Goal: Information Seeking & Learning: Learn about a topic

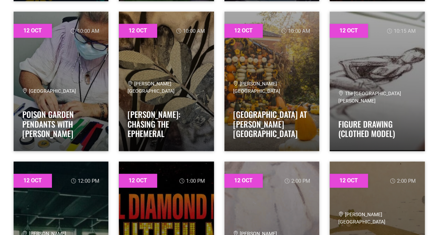
scroll to position [418, 0]
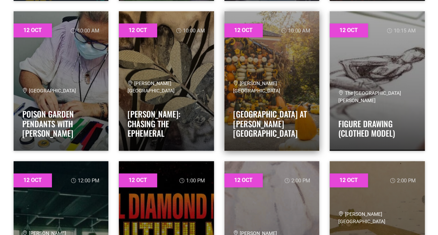
click at [275, 94] on div "[PERSON_NAME][GEOGRAPHIC_DATA]" at bounding box center [272, 87] width 78 height 15
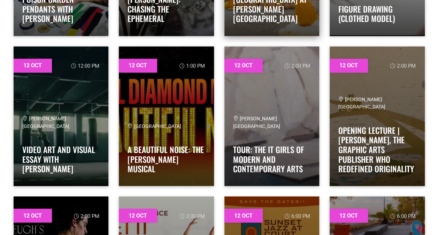
scroll to position [532, 0]
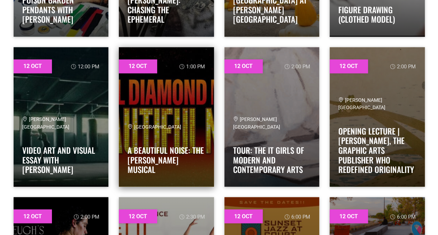
click at [181, 106] on link at bounding box center [166, 116] width 95 height 139
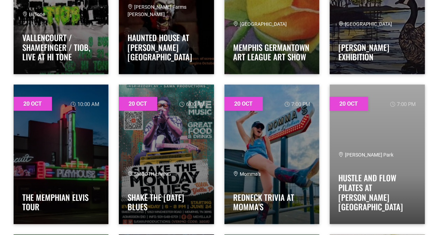
scroll to position [7241, 0]
